Goal: Task Accomplishment & Management: Manage account settings

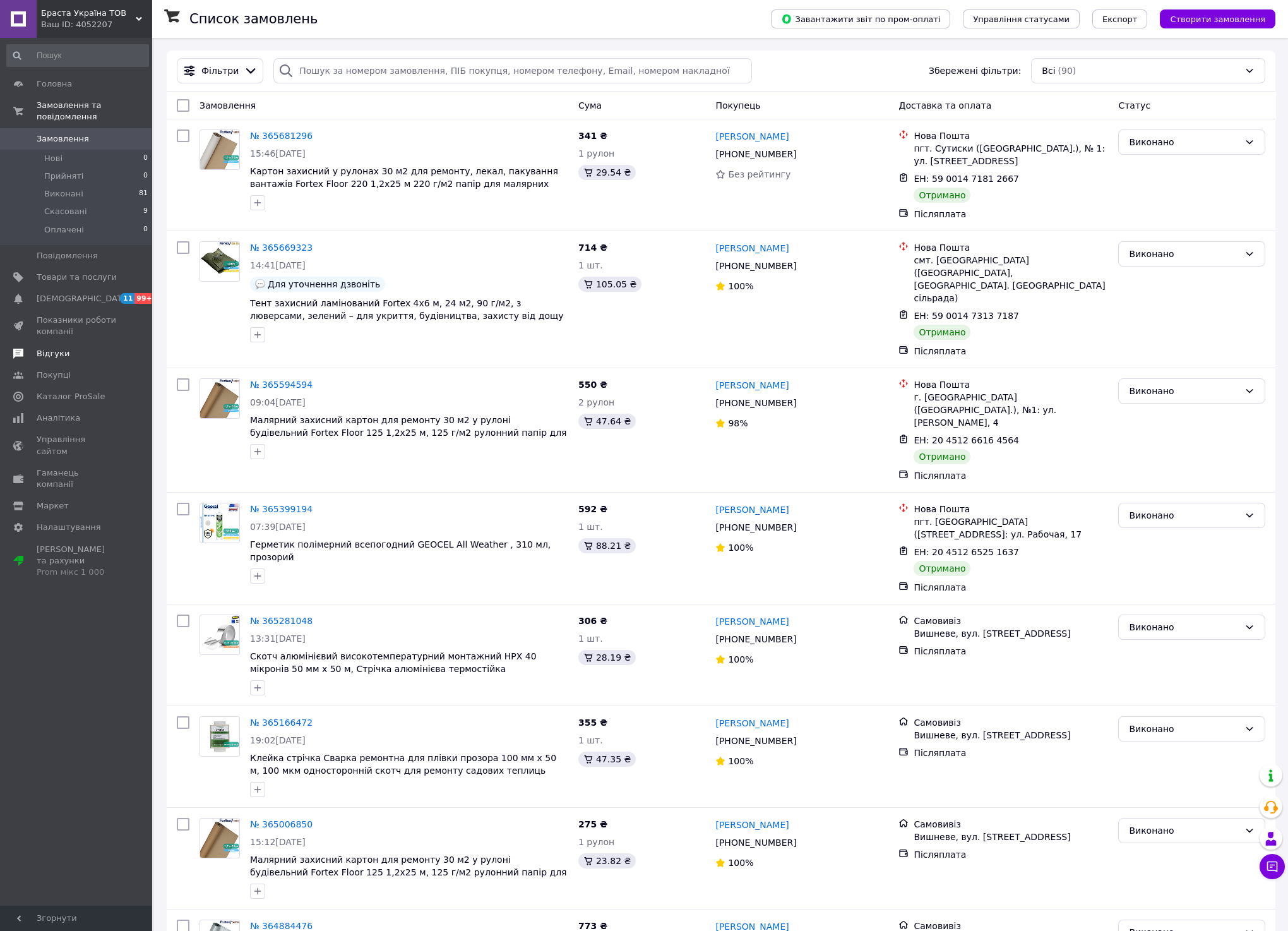
click at [37, 348] on span "Відгуки" at bounding box center [53, 353] width 33 height 12
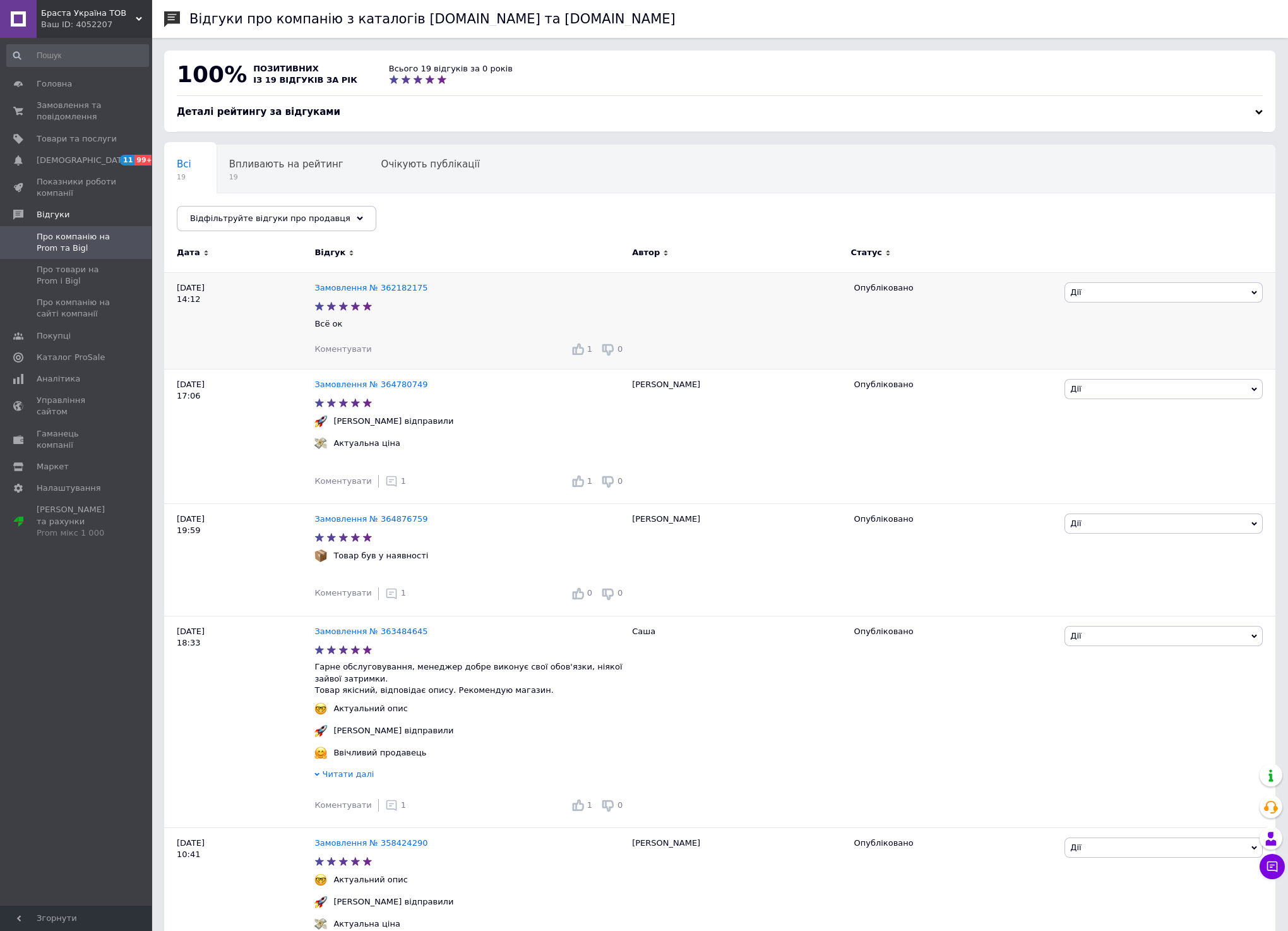
click at [337, 280] on div "Замовлення № 362182175" at bounding box center [371, 288] width 118 height 17
click at [337, 288] on link "Замовлення № 362182175" at bounding box center [370, 288] width 113 height 10
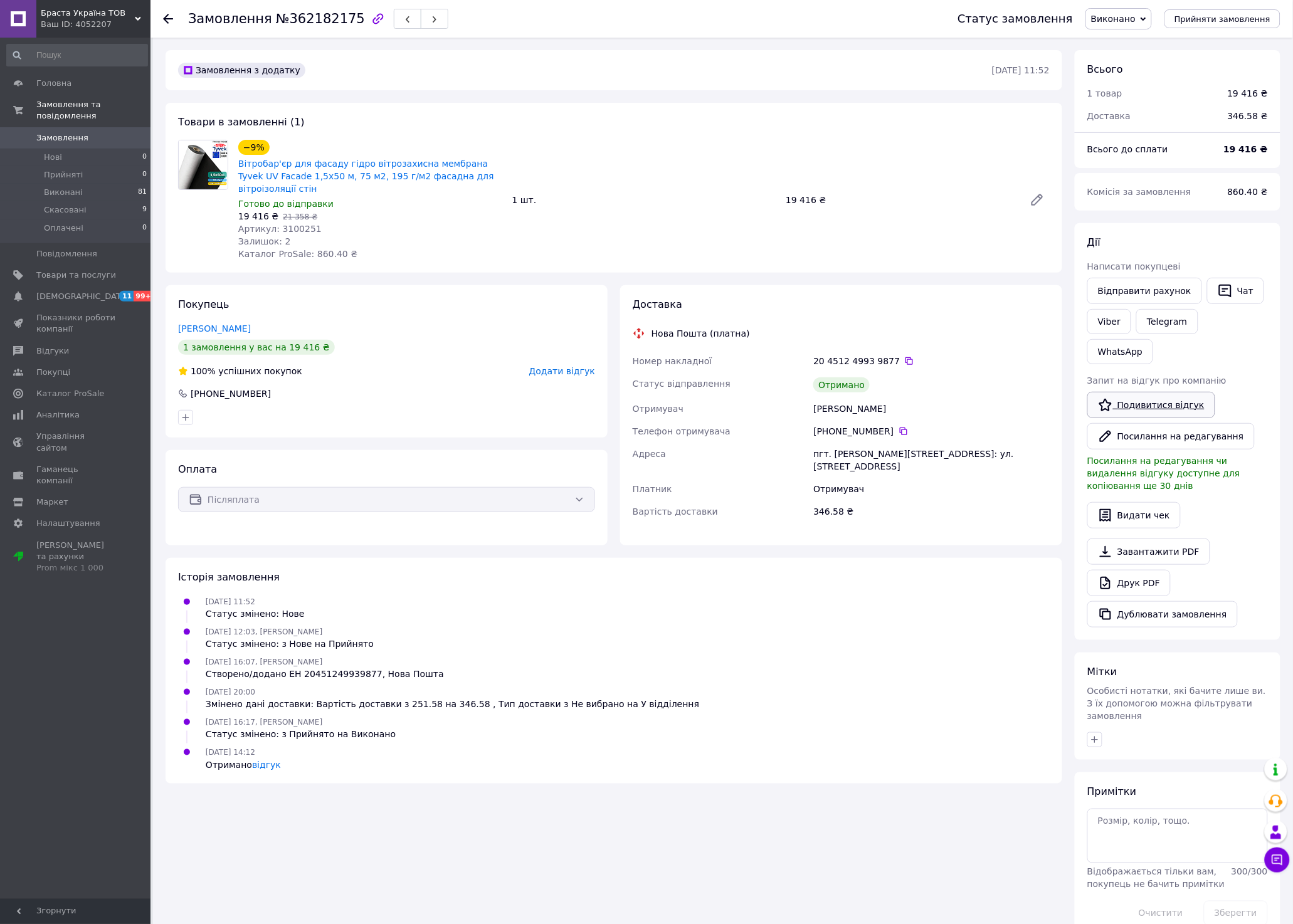
click at [1156, 392] on link "Подивитися відгук" at bounding box center [1151, 405] width 128 height 27
click at [57, 345] on span "Відгуки" at bounding box center [52, 351] width 33 height 12
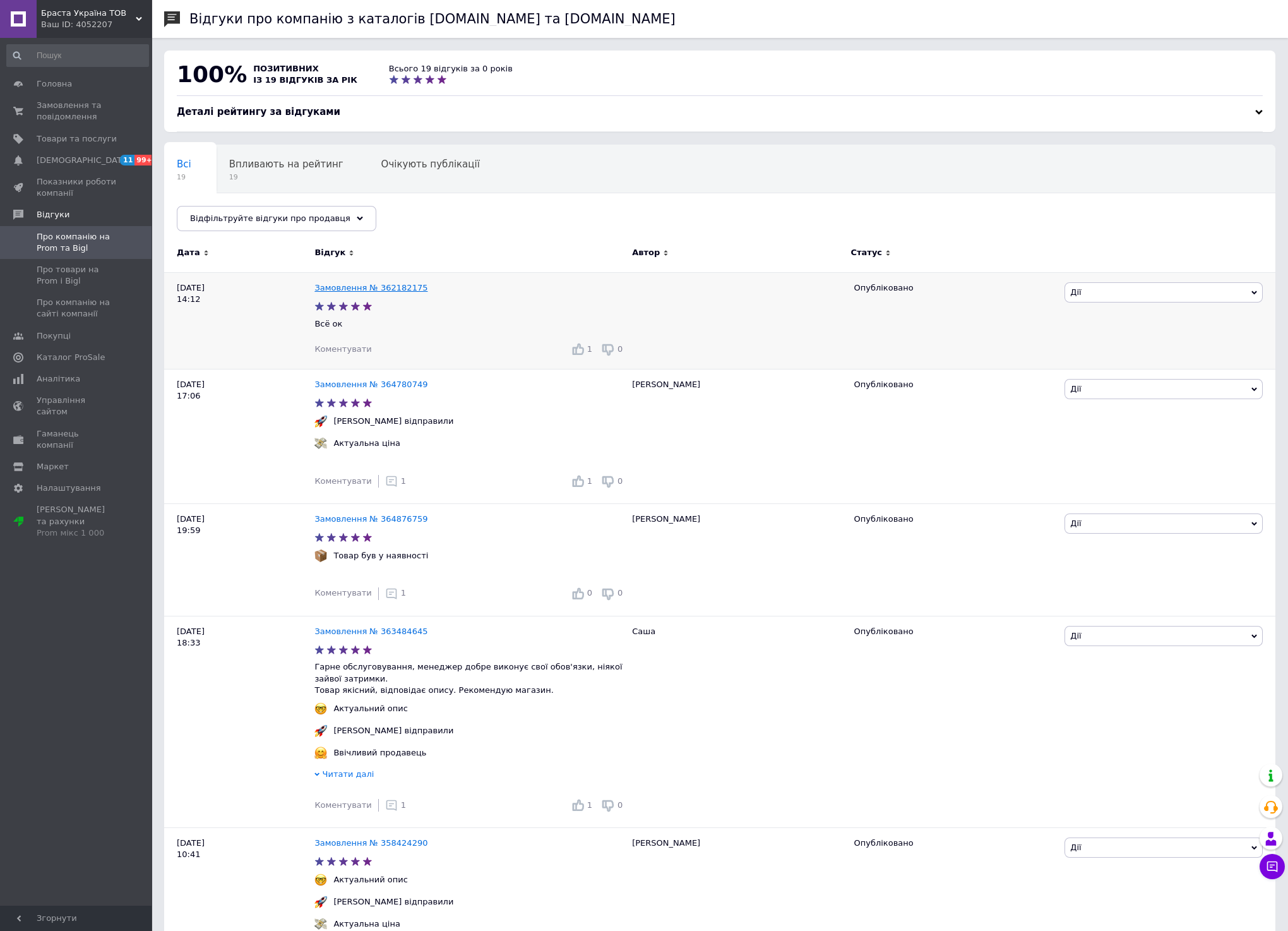
click at [394, 288] on link "Замовлення № 362182175" at bounding box center [370, 288] width 113 height 10
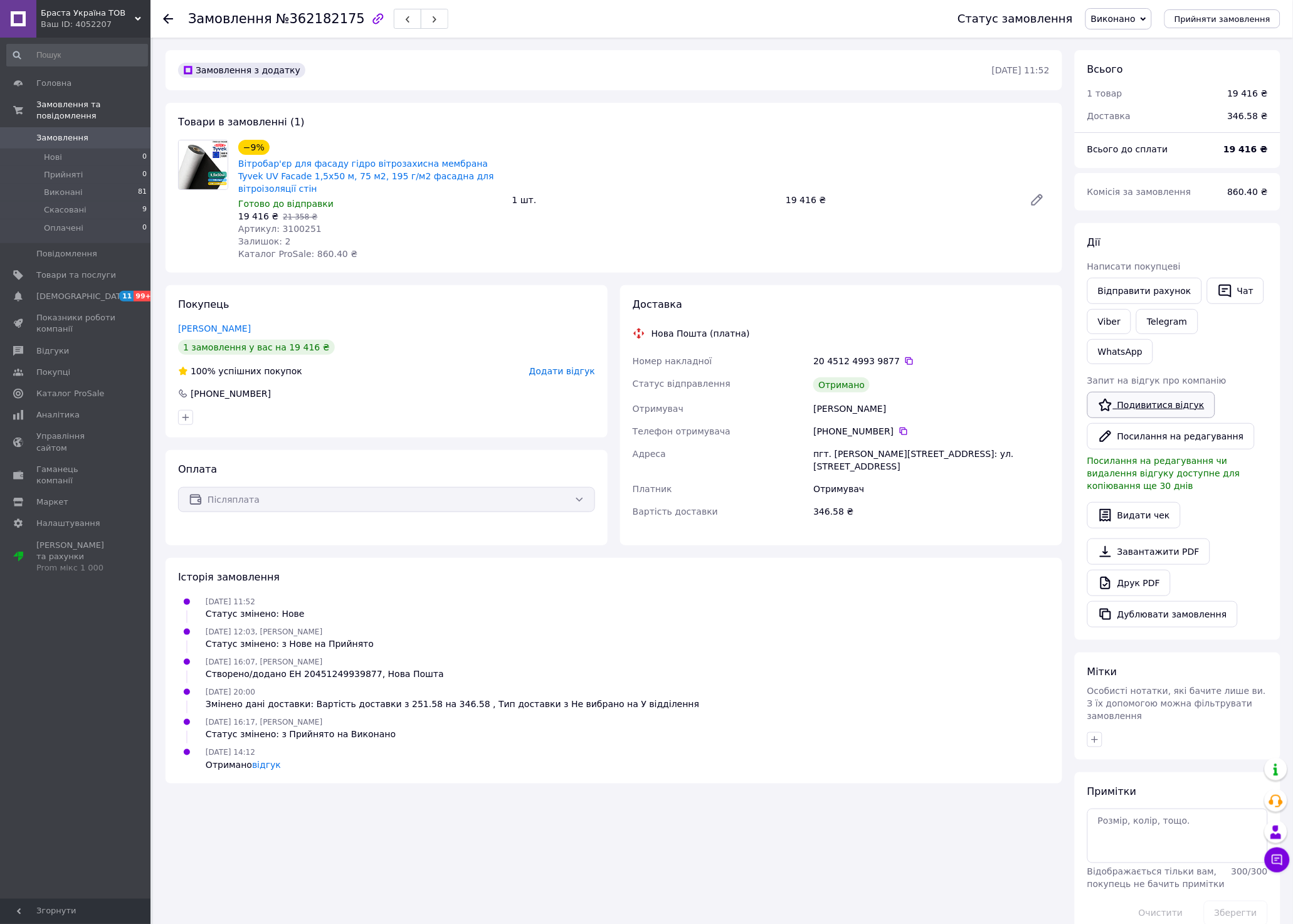
click at [1183, 392] on link "Подивитися відгук" at bounding box center [1151, 405] width 128 height 27
click at [358, 164] on link "Вітробар'єр для фасаду гідро вітрозахисна мембрана Tyvek UV Facade 1,5х50 м, 75…" at bounding box center [366, 176] width 256 height 35
click at [67, 270] on span "Товари та послуги" at bounding box center [75, 275] width 80 height 12
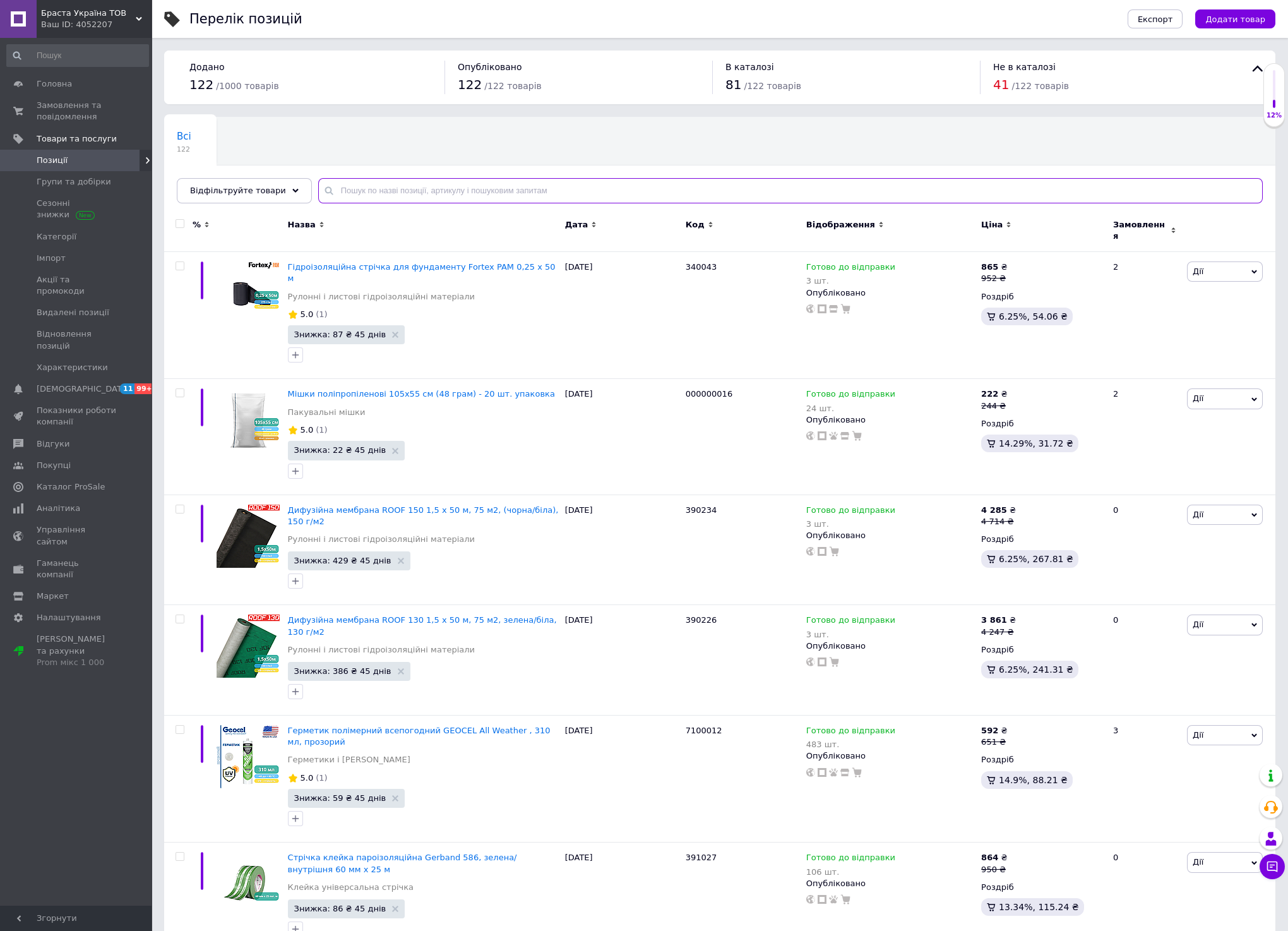
click at [366, 196] on input "text" at bounding box center [791, 190] width 945 height 25
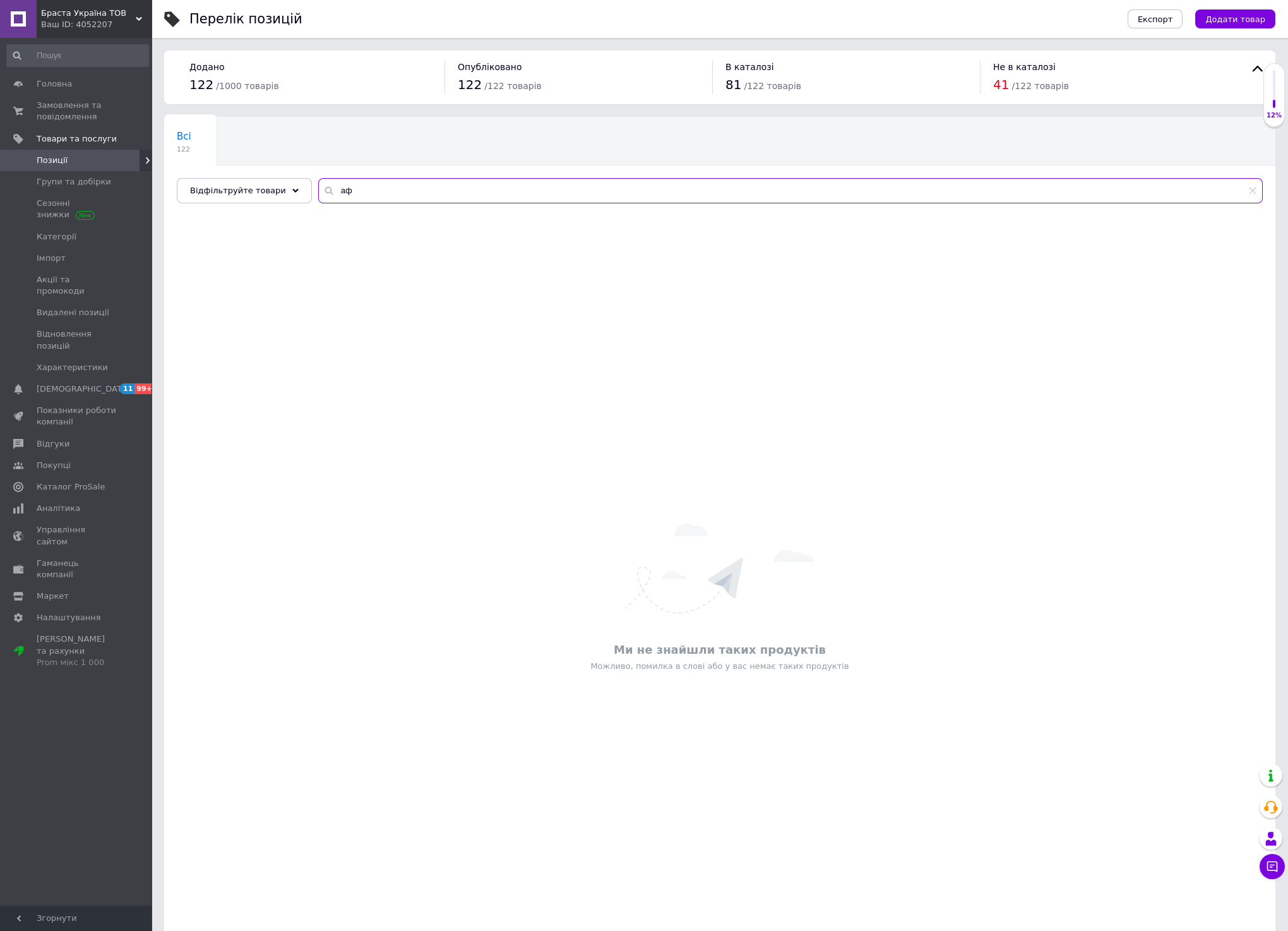
type input "а"
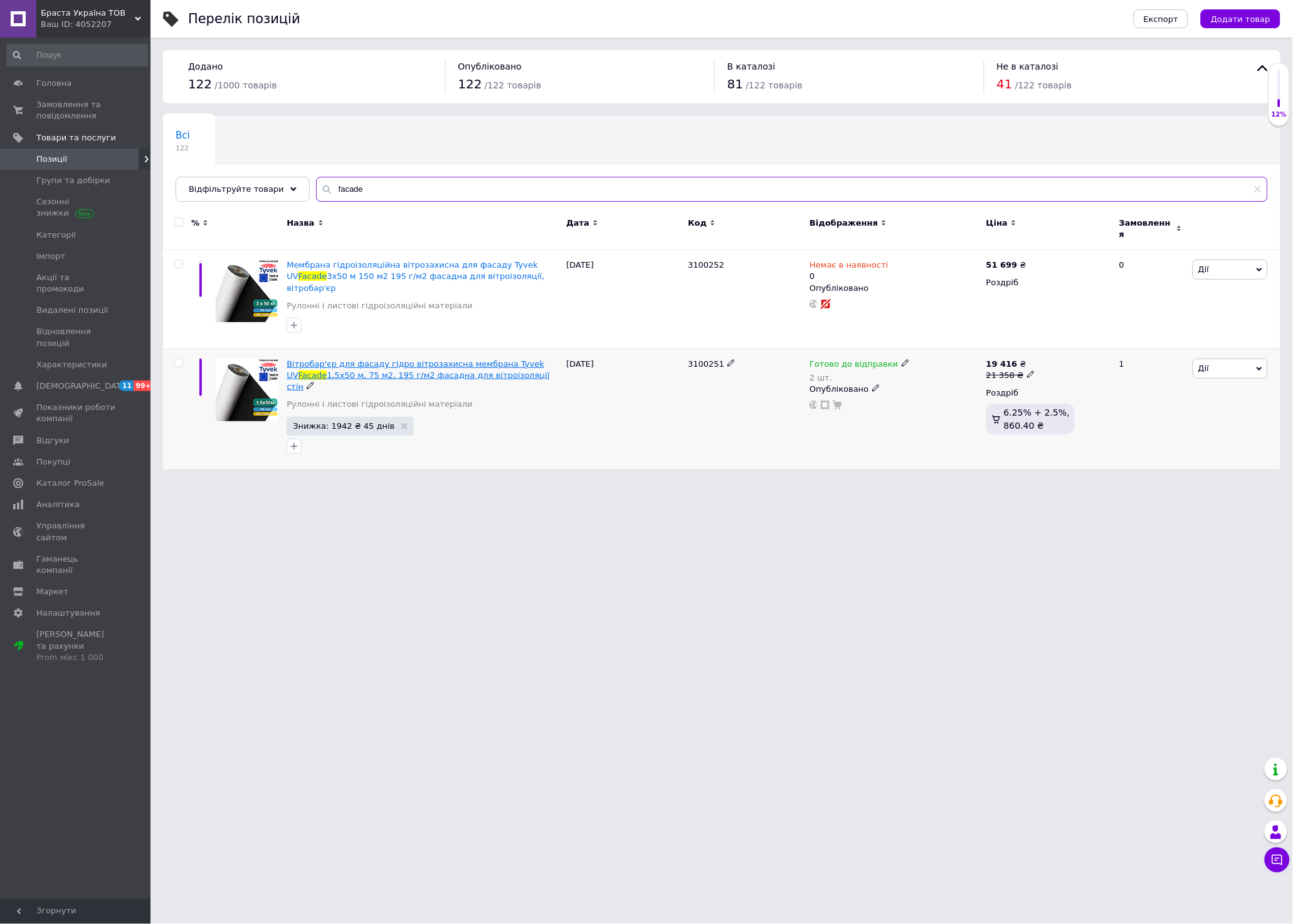
type input "facade"
click at [441, 371] on span "1,5х50 м, 75 м2, 195 г/м2 фасадна для вітроізоляції стін" at bounding box center [417, 381] width 262 height 20
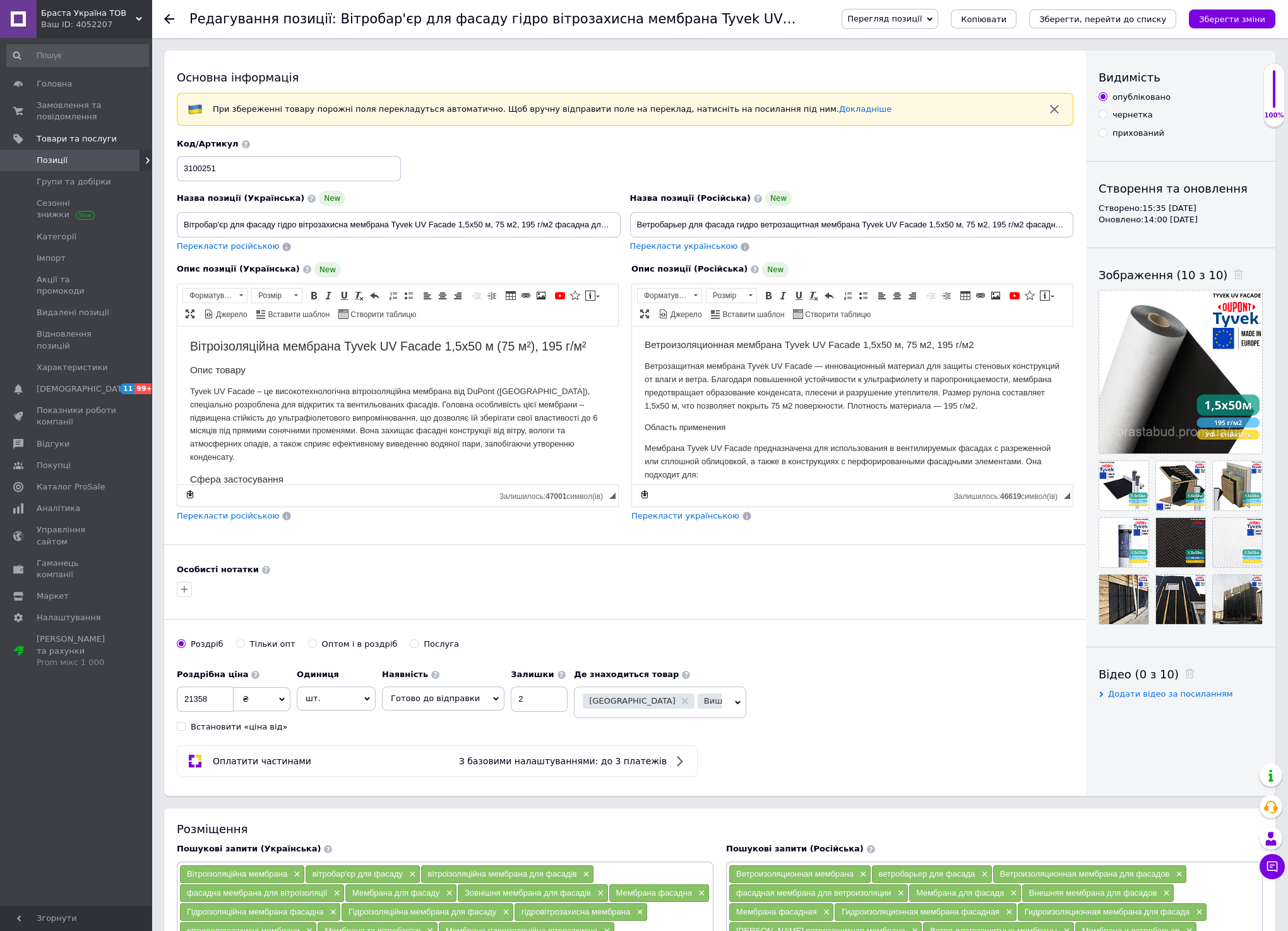
click at [922, 21] on span "Перегляд позиції" at bounding box center [885, 18] width 75 height 10
click at [959, 57] on li "Зберегти та переглянути на маркетплейсі" at bounding box center [941, 61] width 198 height 18
